Goal: Answer question/provide support

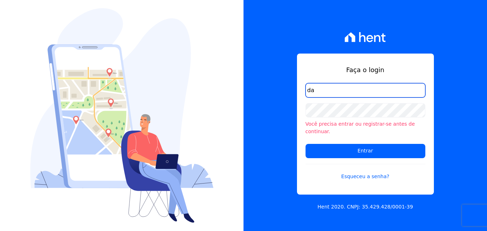
type input "[EMAIL_ADDRESS][DOMAIN_NAME]"
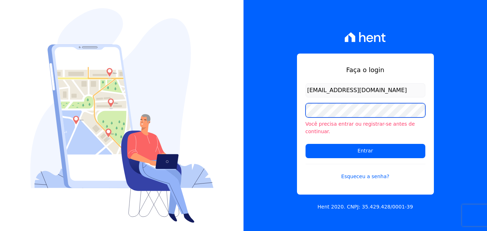
click at [306, 144] on input "Entrar" at bounding box center [366, 151] width 120 height 14
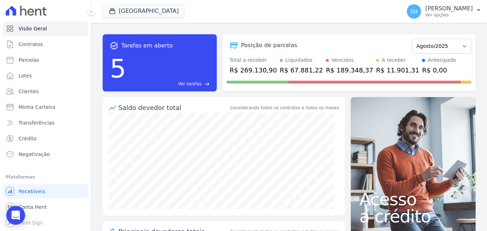
click at [16, 214] on icon "Open Intercom Messenger" at bounding box center [15, 214] width 8 height 9
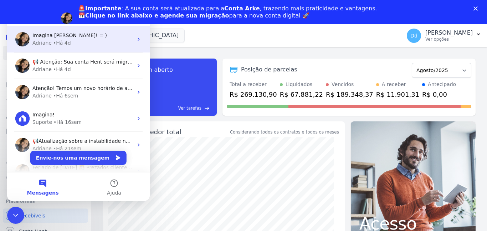
click at [71, 42] on div "Adriane • Há 4d" at bounding box center [82, 42] width 101 height 7
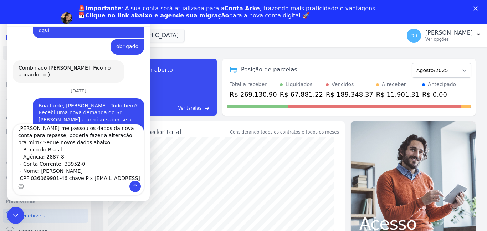
scroll to position [20, 0]
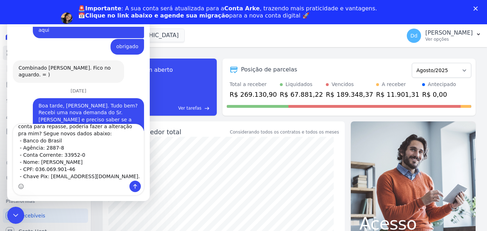
type textarea "Bom dia, [PERSON_NAME]. O senhor [PERSON_NAME] me passou os dados da nova conta…"
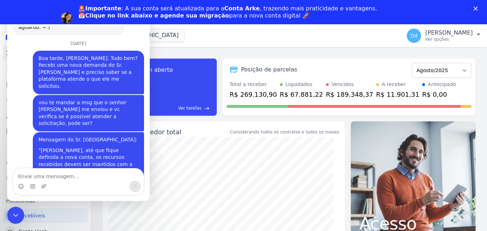
scroll to position [4666, 0]
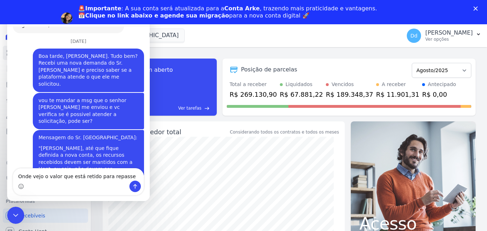
type textarea "Onde vejo o valor que está retido para repasse?"
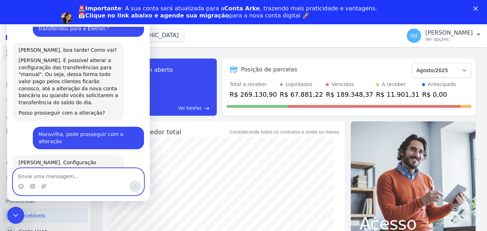
scroll to position [4817, 0]
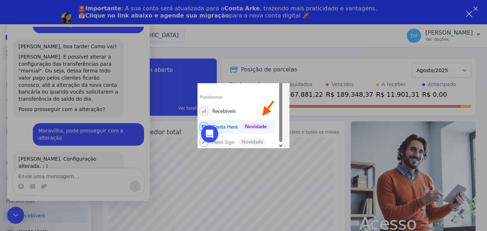
click at [67, 170] on div "Messenger da Intercom" at bounding box center [243, 115] width 487 height 231
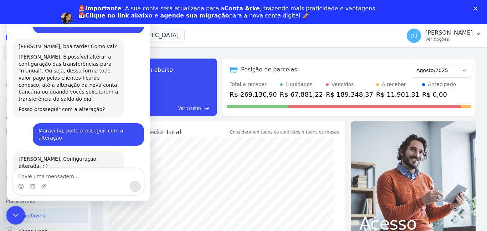
drag, startPoint x: 15, startPoint y: 212, endPoint x: 57, endPoint y: 358, distance: 152.0
click at [15, 212] on icon "Fechar mensagem da Intercom" at bounding box center [14, 214] width 9 height 9
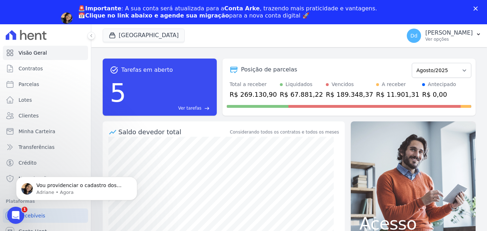
scroll to position [4827, 0]
click at [475, 6] on icon "Fechar" at bounding box center [475, 8] width 4 height 4
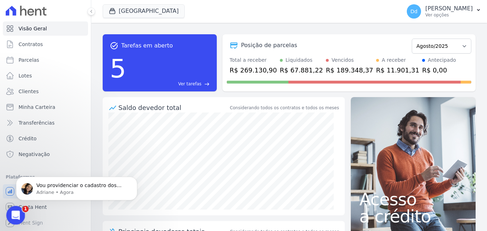
drag, startPoint x: 16, startPoint y: 212, endPoint x: 112, endPoint y: 372, distance: 186.5
click at [16, 212] on icon "Abrir mensagem da Intercom" at bounding box center [15, 214] width 12 height 12
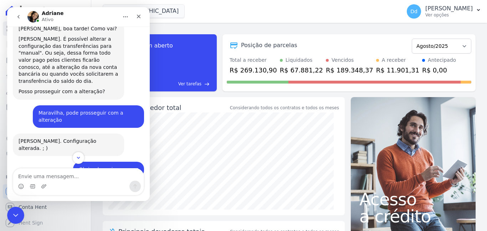
scroll to position [4839, 0]
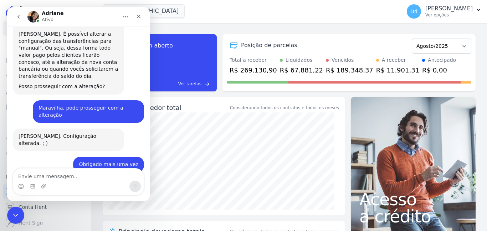
click at [62, 171] on textarea "Envie uma mensagem..." at bounding box center [78, 174] width 130 height 12
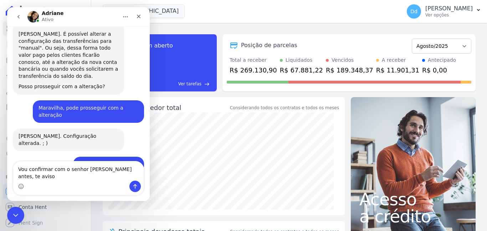
type textarea "Vou confirmar com o senhor [PERSON_NAME] antes, te aviso"
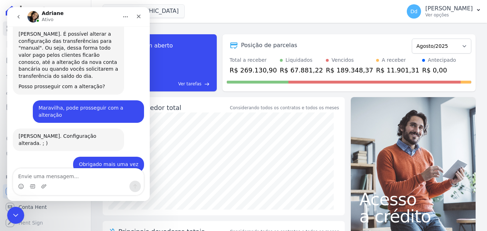
scroll to position [4855, 0]
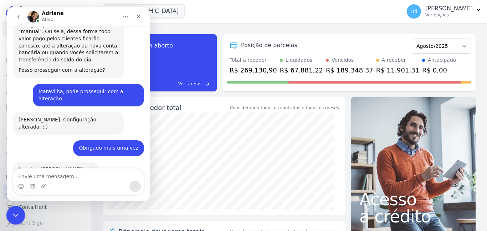
click at [17, 211] on icon "Fechar mensagem da Intercom" at bounding box center [14, 214] width 9 height 9
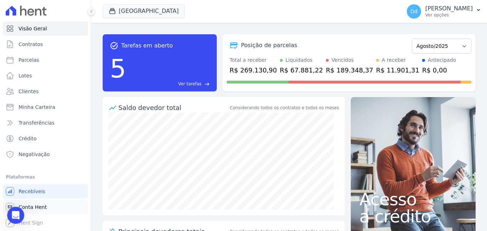
click at [33, 204] on span "Conta Hent" at bounding box center [33, 206] width 28 height 7
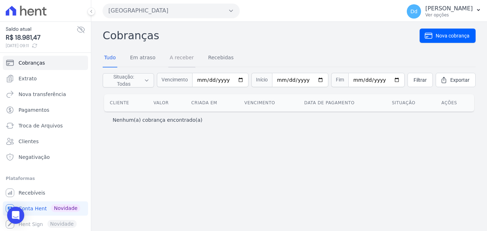
click at [173, 57] on link "A receber" at bounding box center [181, 58] width 27 height 19
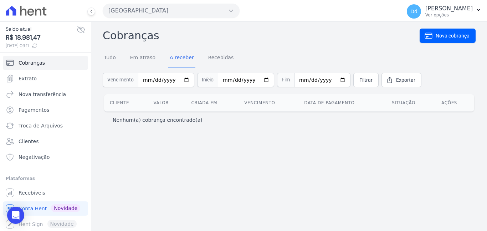
click at [78, 29] on icon at bounding box center [81, 29] width 9 height 9
click at [77, 29] on icon at bounding box center [81, 29] width 9 height 9
click at [13, 216] on icon "Open Intercom Messenger" at bounding box center [15, 214] width 8 height 9
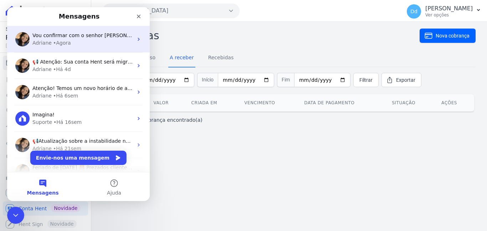
click at [65, 37] on span "Vou confirmar com o senhor [PERSON_NAME] antes, te aviso" at bounding box center [108, 35] width 152 height 6
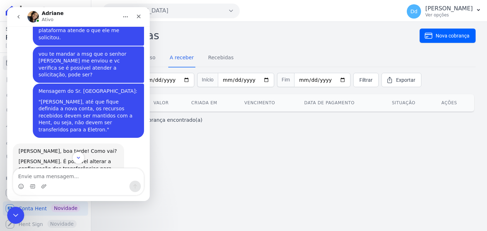
scroll to position [4855, 0]
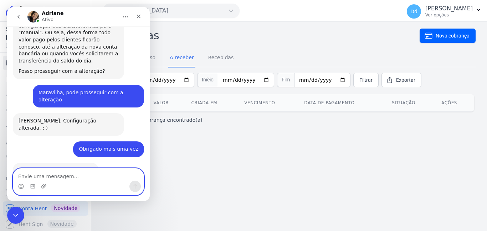
click at [43, 186] on icon "Carregar anexo" at bounding box center [44, 186] width 6 height 6
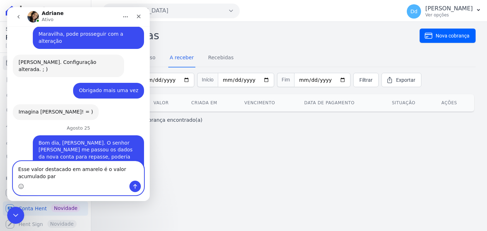
scroll to position [4921, 0]
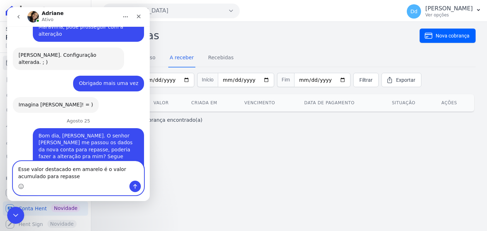
type textarea "Esse valor destacado em amarelo é o valor acumulado para repasse?"
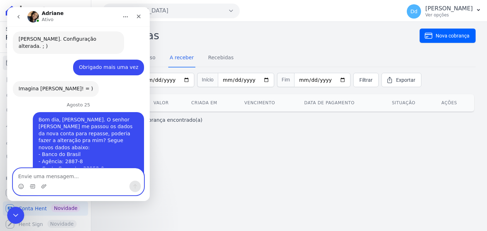
scroll to position [4958, 0]
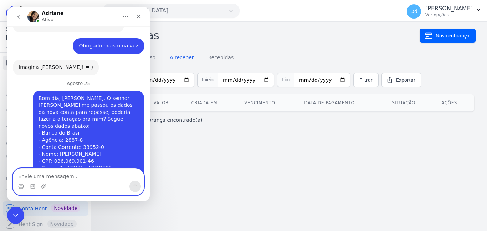
click at [78, 177] on textarea "Envie uma mensagem..." at bounding box center [78, 174] width 130 height 12
type textarea "blz, obrigado"
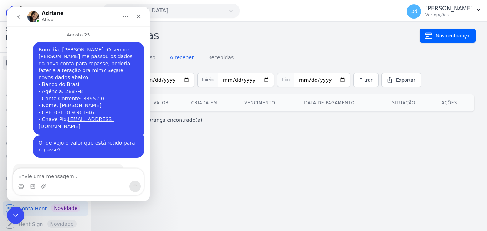
scroll to position [5001, 0]
